Goal: Task Accomplishment & Management: Manage account settings

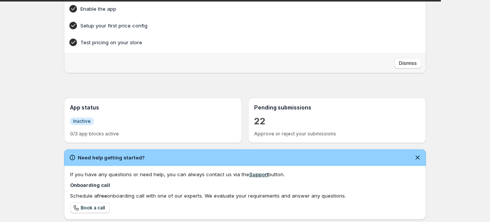
scroll to position [74, 0]
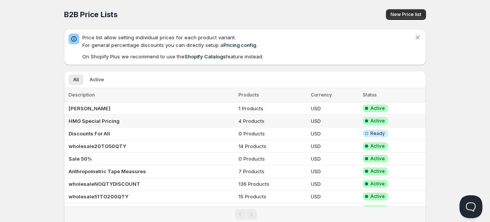
scroll to position [27, 0]
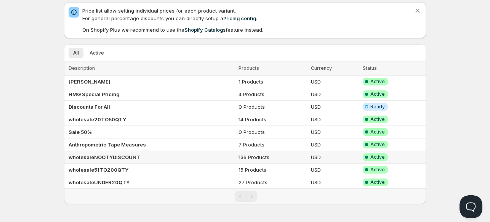
click at [95, 154] on b "wholesaleNOQTYDISCOUNT" at bounding box center [105, 157] width 72 height 6
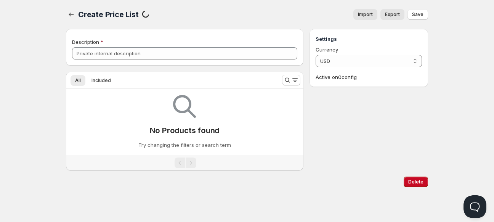
type input "wholesaleNOQTYDISCOUNT"
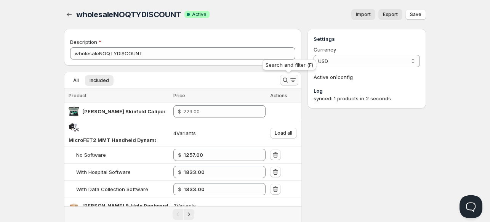
click at [284, 81] on icon "Search and filter results" at bounding box center [286, 80] width 8 height 8
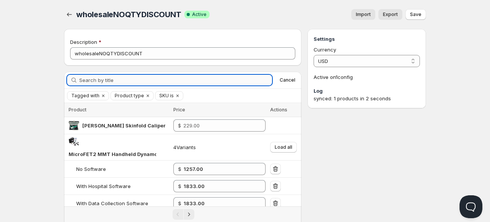
click at [247, 82] on input "Search by title" at bounding box center [175, 80] width 193 height 11
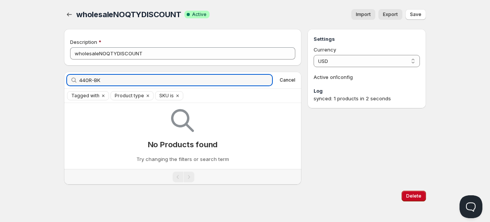
drag, startPoint x: 104, startPoint y: 80, endPoint x: 38, endPoint y: 83, distance: 65.6
click at [38, 83] on div "Home Pricing Price lists Checkout Forms Submissions Settings Features Plans who…" at bounding box center [245, 113] width 490 height 226
type input "rosscraft"
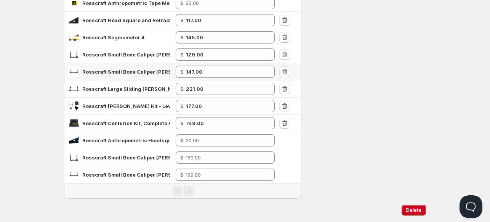
scroll to position [157, 0]
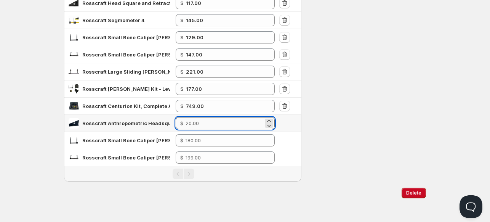
click at [196, 123] on input "number" at bounding box center [225, 123] width 78 height 12
type input "12.00"
click at [234, 198] on div "Delete" at bounding box center [245, 192] width 362 height 23
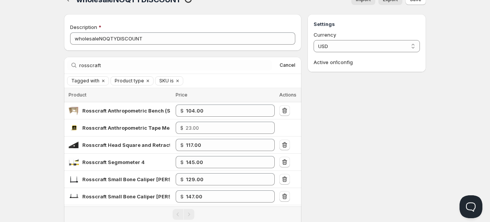
scroll to position [0, 0]
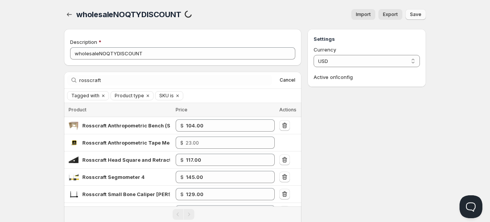
click at [417, 13] on span "Save" at bounding box center [415, 14] width 11 height 6
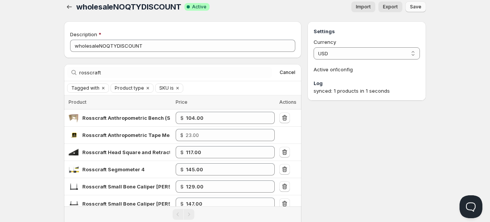
scroll to position [5, 0]
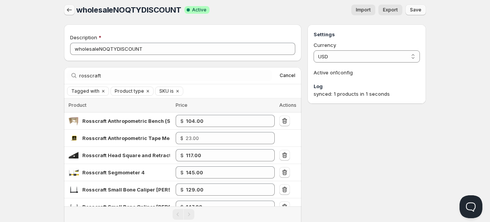
click at [67, 9] on icon "button" at bounding box center [70, 10] width 8 height 8
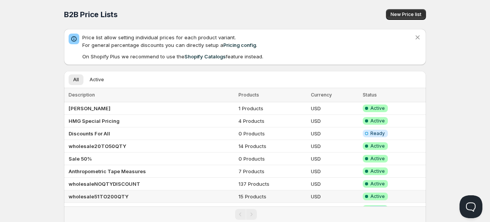
scroll to position [27, 0]
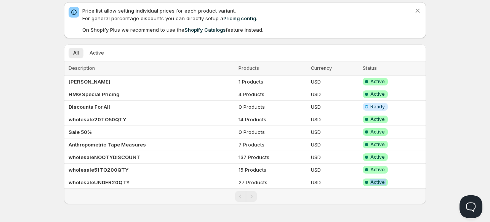
drag, startPoint x: 250, startPoint y: 199, endPoint x: 299, endPoint y: 231, distance: 58.3
click at [299, 221] on html "Home Pricing Price lists Checkout Forms Submissions Settings Features Plans B2B…" at bounding box center [245, 98] width 490 height 250
